Goal: Navigation & Orientation: Find specific page/section

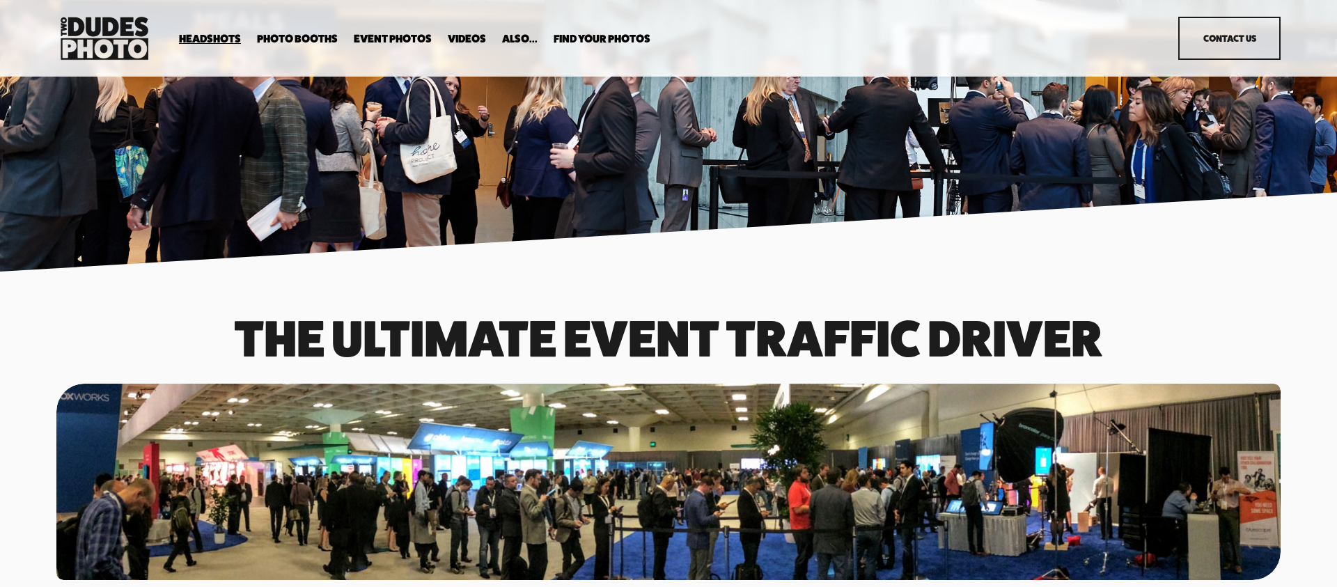
click at [0, 0] on span "Drop-In Headshot Sessions" at bounding box center [0, 0] width 0 height 0
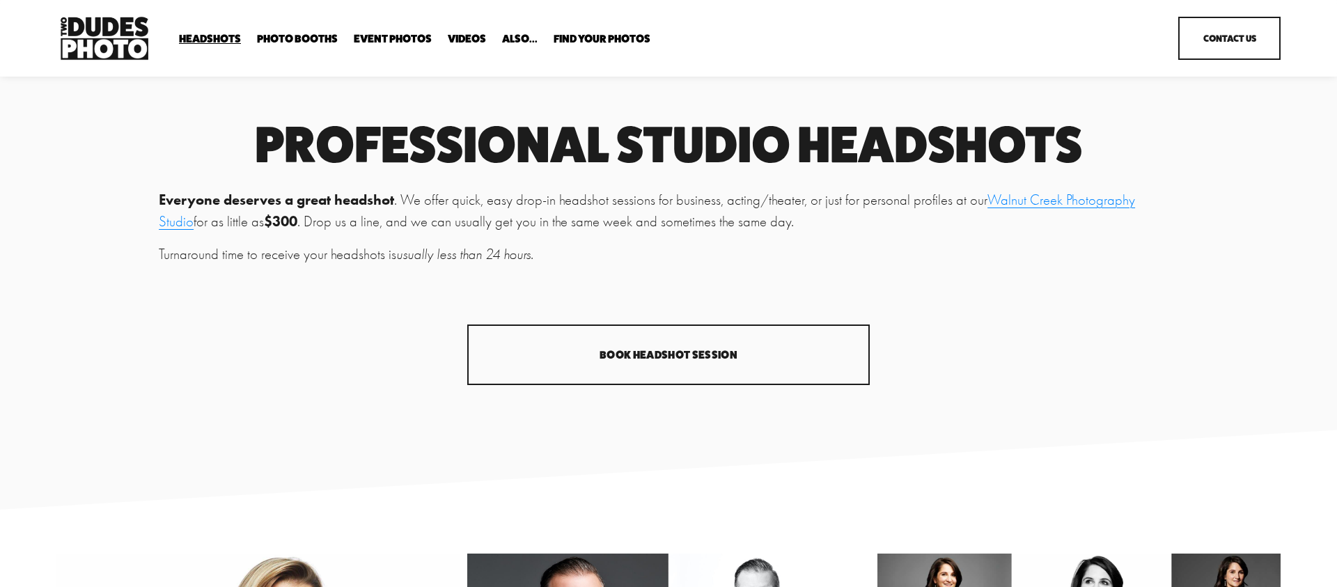
click at [0, 0] on span "Expo Headshots" at bounding box center [0, 0] width 0 height 0
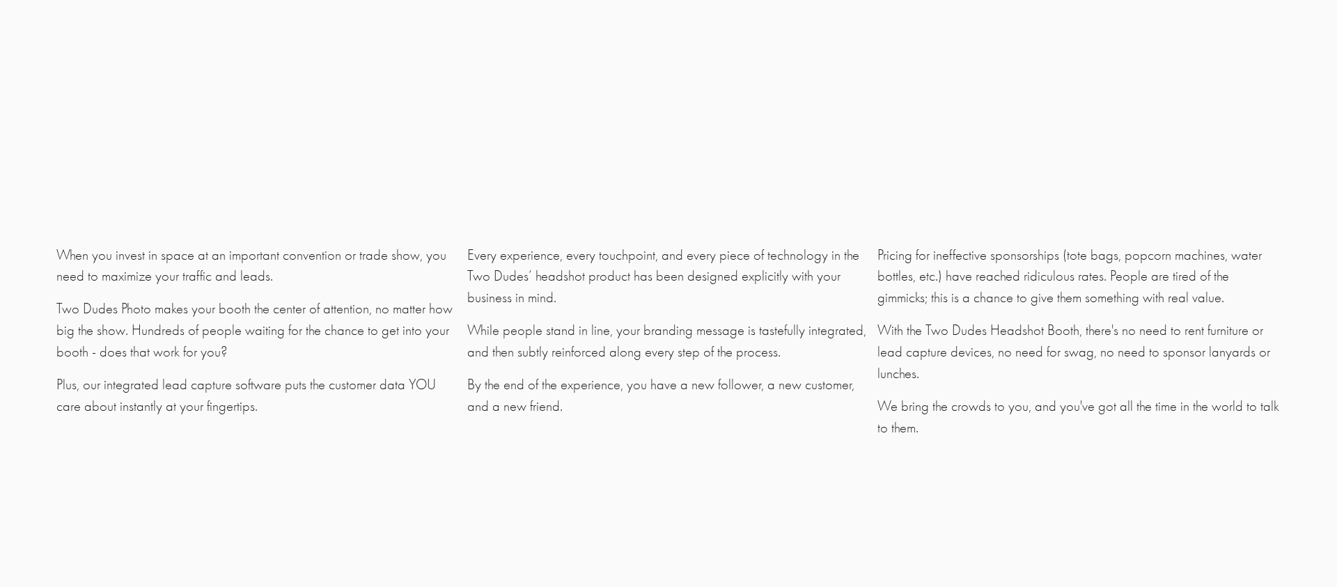
scroll to position [4404, 0]
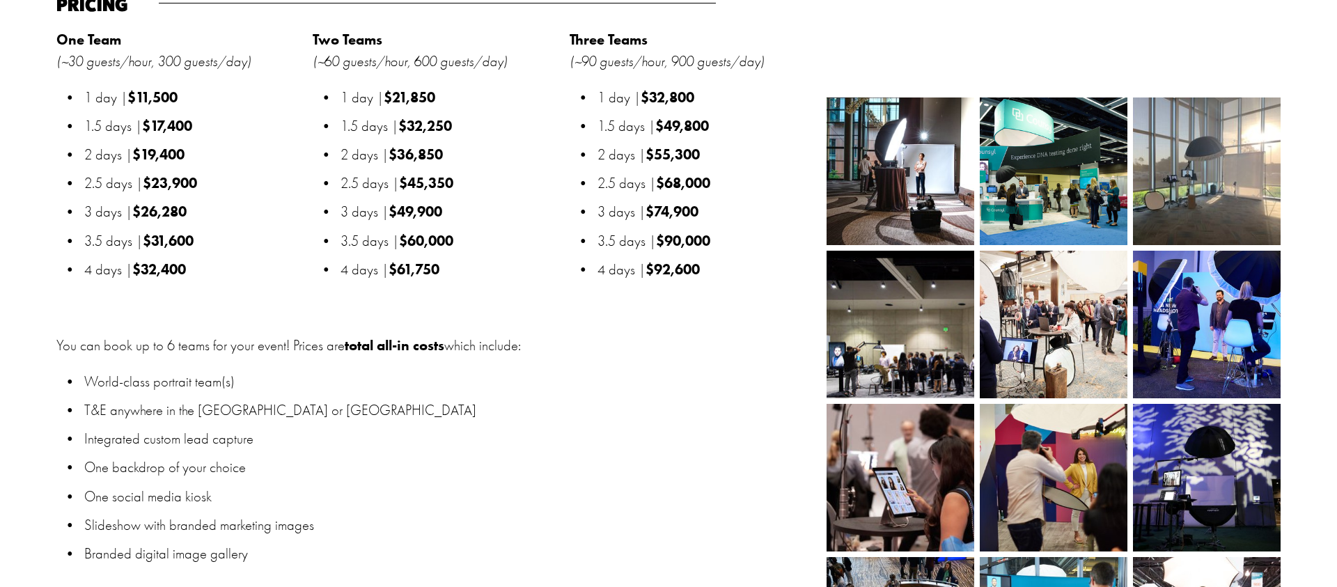
scroll to position [1806, 0]
